Goal: Task Accomplishment & Management: Use online tool/utility

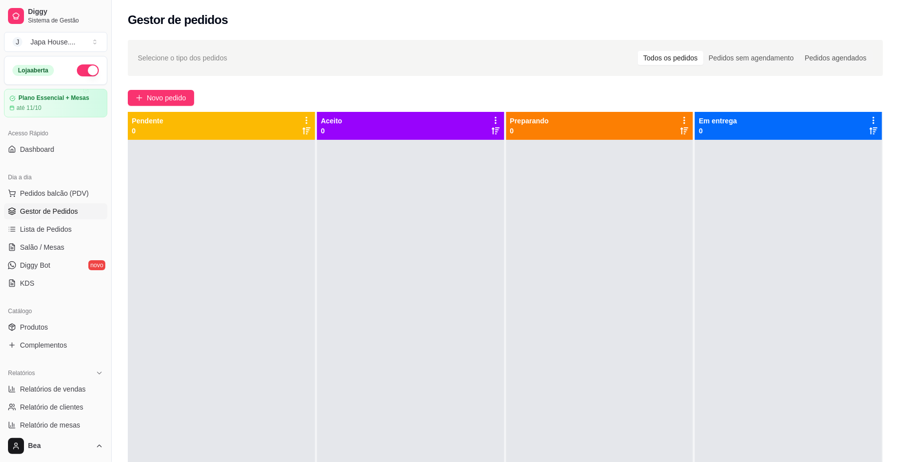
scroll to position [257, 0]
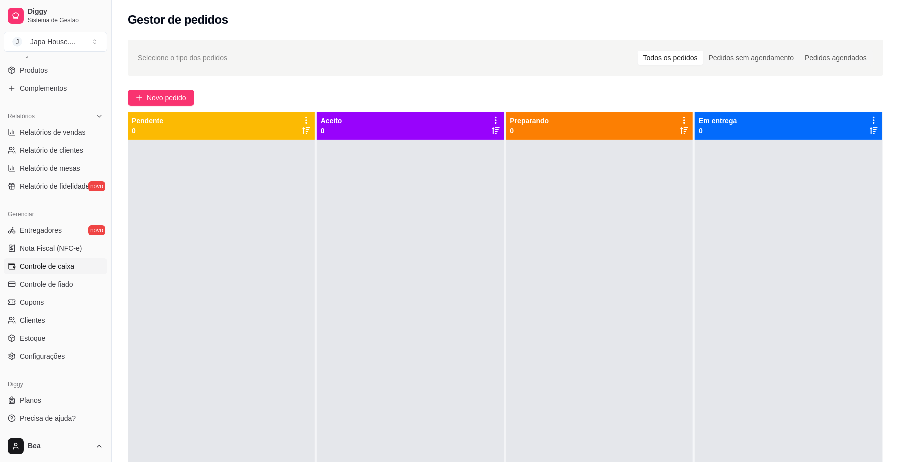
click at [64, 266] on span "Controle de caixa" at bounding box center [47, 266] width 54 height 10
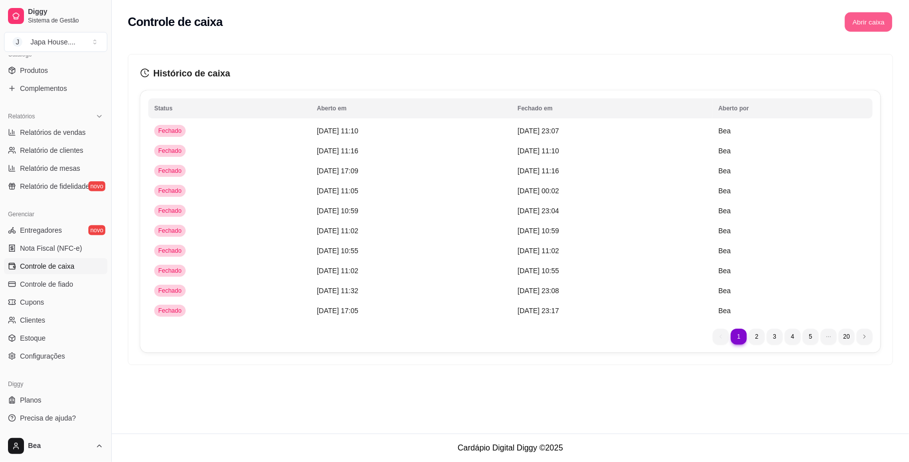
click at [875, 23] on button "Abrir caixa" at bounding box center [868, 21] width 47 height 19
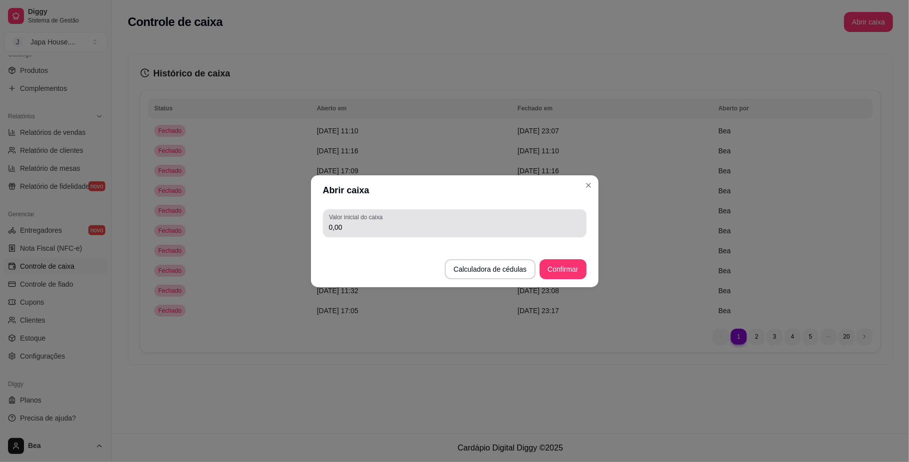
click at [451, 220] on div "0,00" at bounding box center [455, 223] width 252 height 20
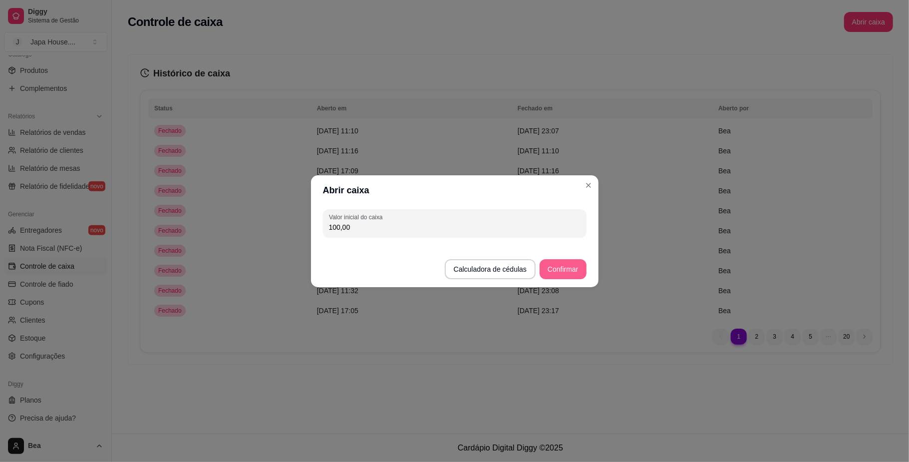
type input "100,00"
click at [554, 270] on button "Confirmar" at bounding box center [562, 268] width 45 height 19
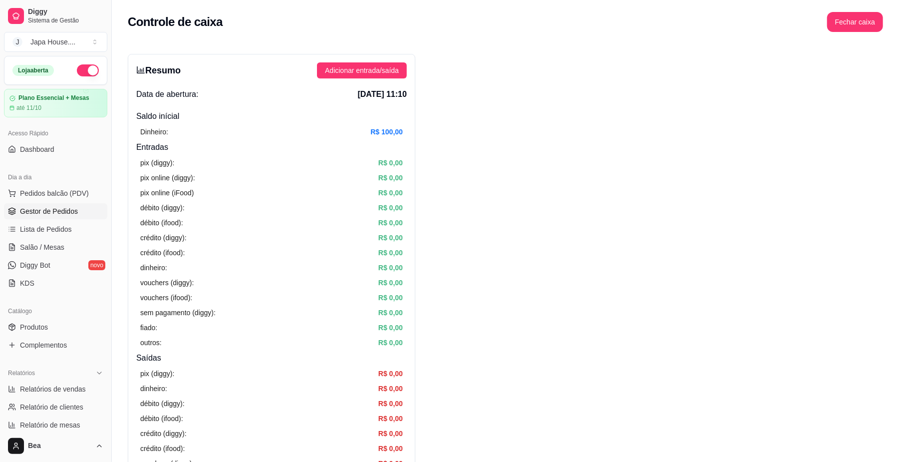
click at [56, 213] on span "Gestor de Pedidos" at bounding box center [49, 211] width 58 height 10
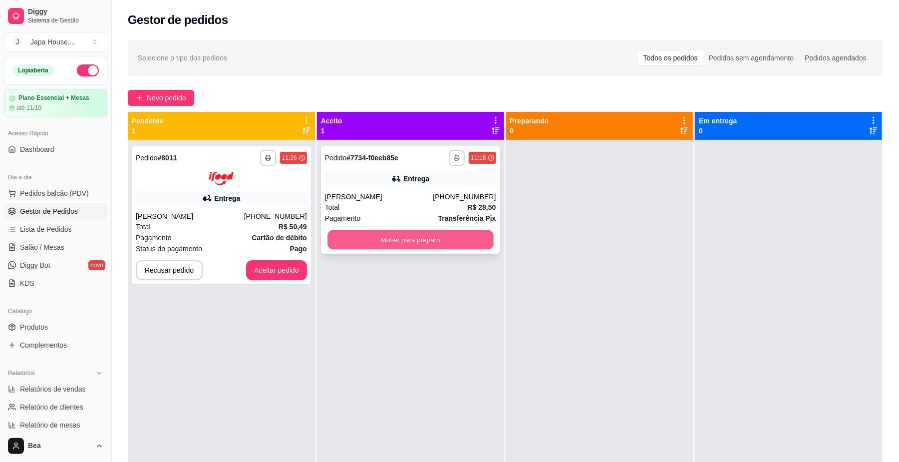
click at [412, 240] on button "Mover para preparo" at bounding box center [411, 239] width 166 height 19
